Goal: Check status

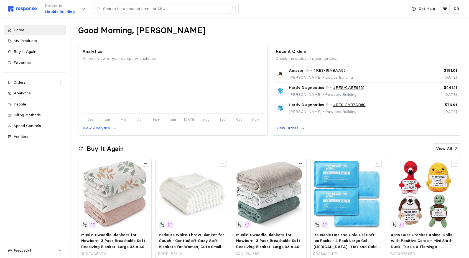
click at [296, 129] on p "View Orders" at bounding box center [287, 128] width 22 height 6
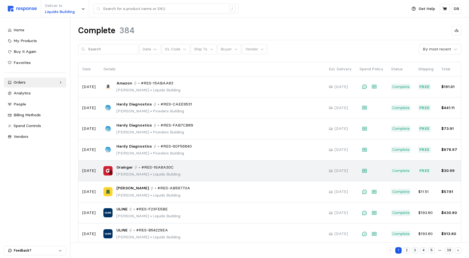
scroll to position [50, 0]
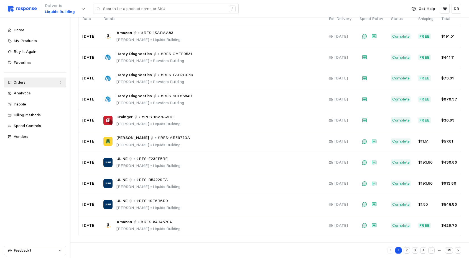
click at [368, 251] on button "2" at bounding box center [406, 250] width 6 height 6
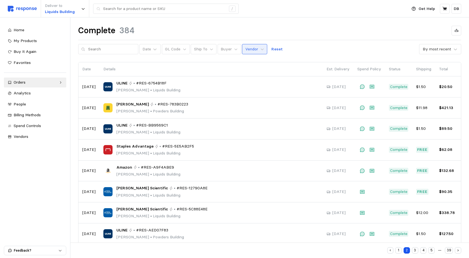
click at [249, 49] on p "Vendor" at bounding box center [251, 49] width 13 height 6
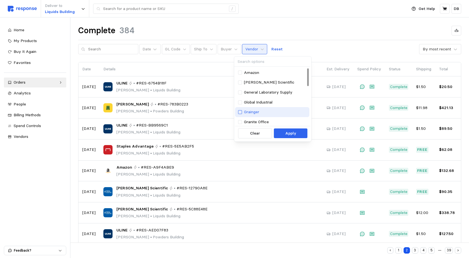
click at [240, 112] on div at bounding box center [240, 112] width 4 height 4
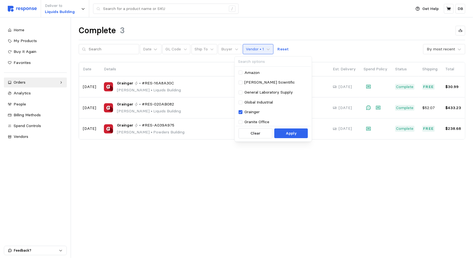
click at [184, 175] on main "Complete 3 Date GL Code Ship To Buyer Vendor • 1 Reset By most recent Date Deta…" at bounding box center [236, 129] width 473 height 258
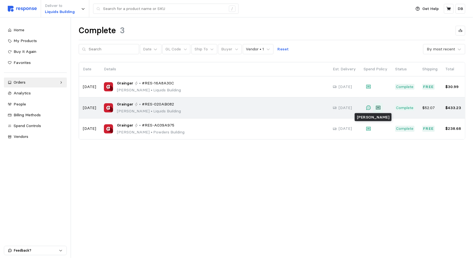
click at [368, 107] on icon at bounding box center [378, 108] width 4 height 4
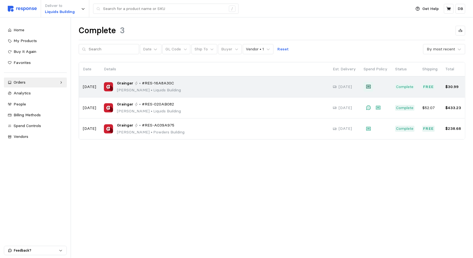
click at [368, 87] on icon at bounding box center [368, 87] width 4 height 4
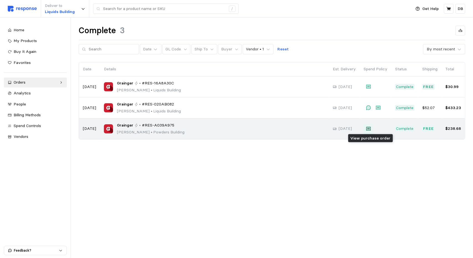
click at [368, 130] on icon at bounding box center [368, 129] width 4 height 4
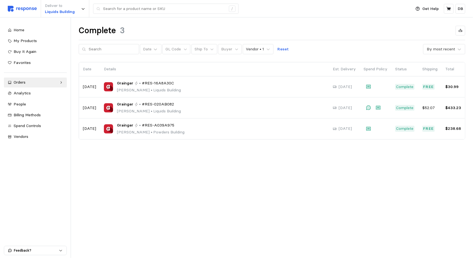
click at [368, 57] on div "Complete 3 Date GL Code Ship To Buyer Vendor • 1 Reset By most recent Date Deta…" at bounding box center [272, 89] width 402 height 145
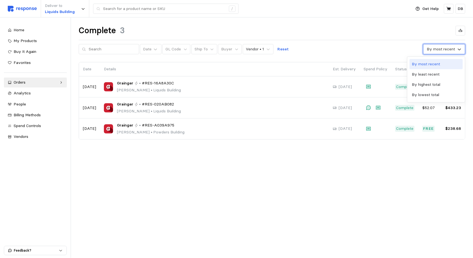
click at [368, 49] on div "By most recent" at bounding box center [441, 49] width 28 height 6
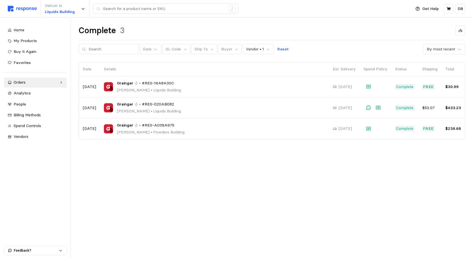
click at [335, 53] on div "Date GL Code Ship To Buyer Vendor • 1 Reset By most recent" at bounding box center [272, 49] width 386 height 11
